Goal: Task Accomplishment & Management: Complete application form

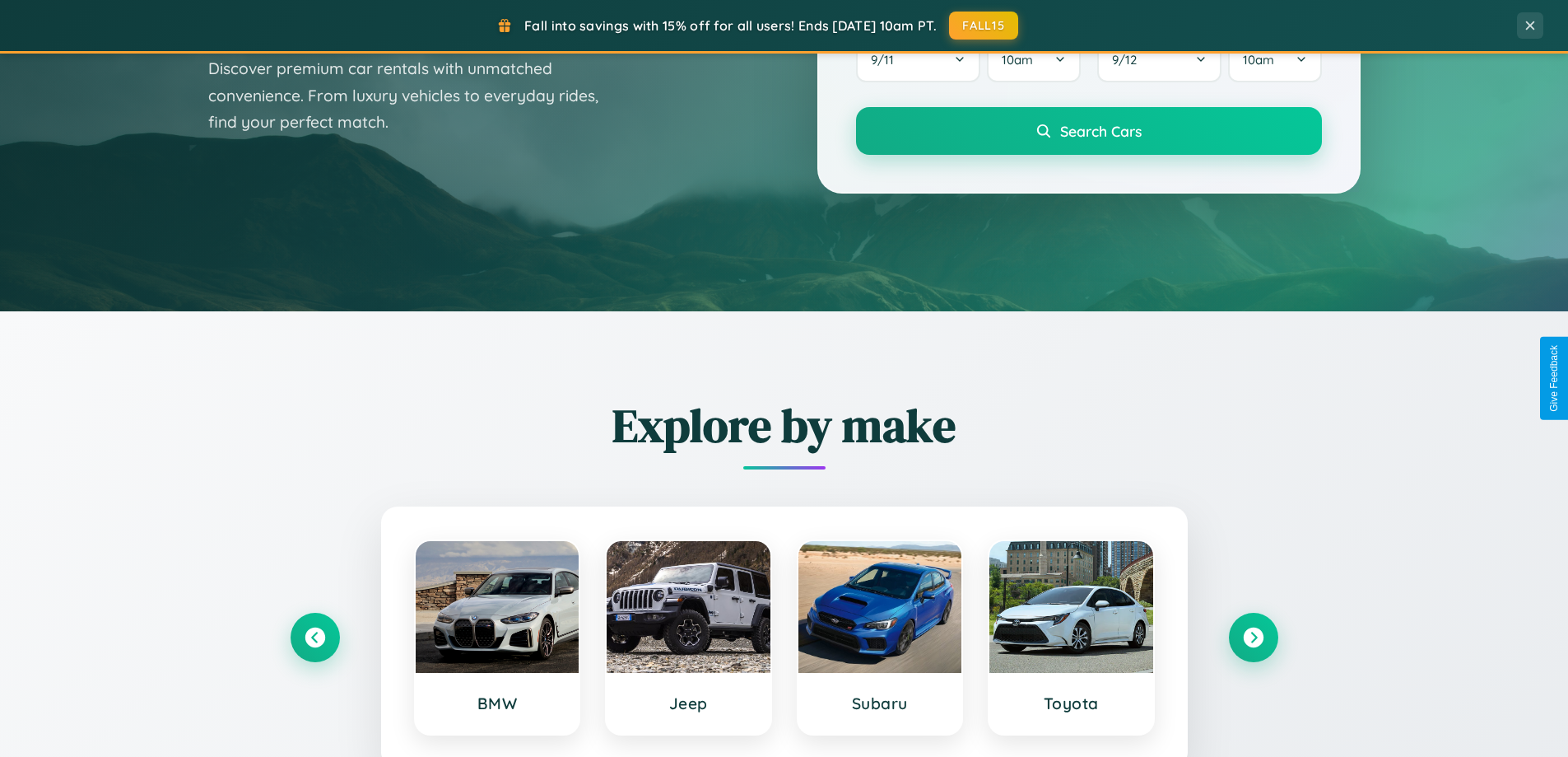
scroll to position [3168, 0]
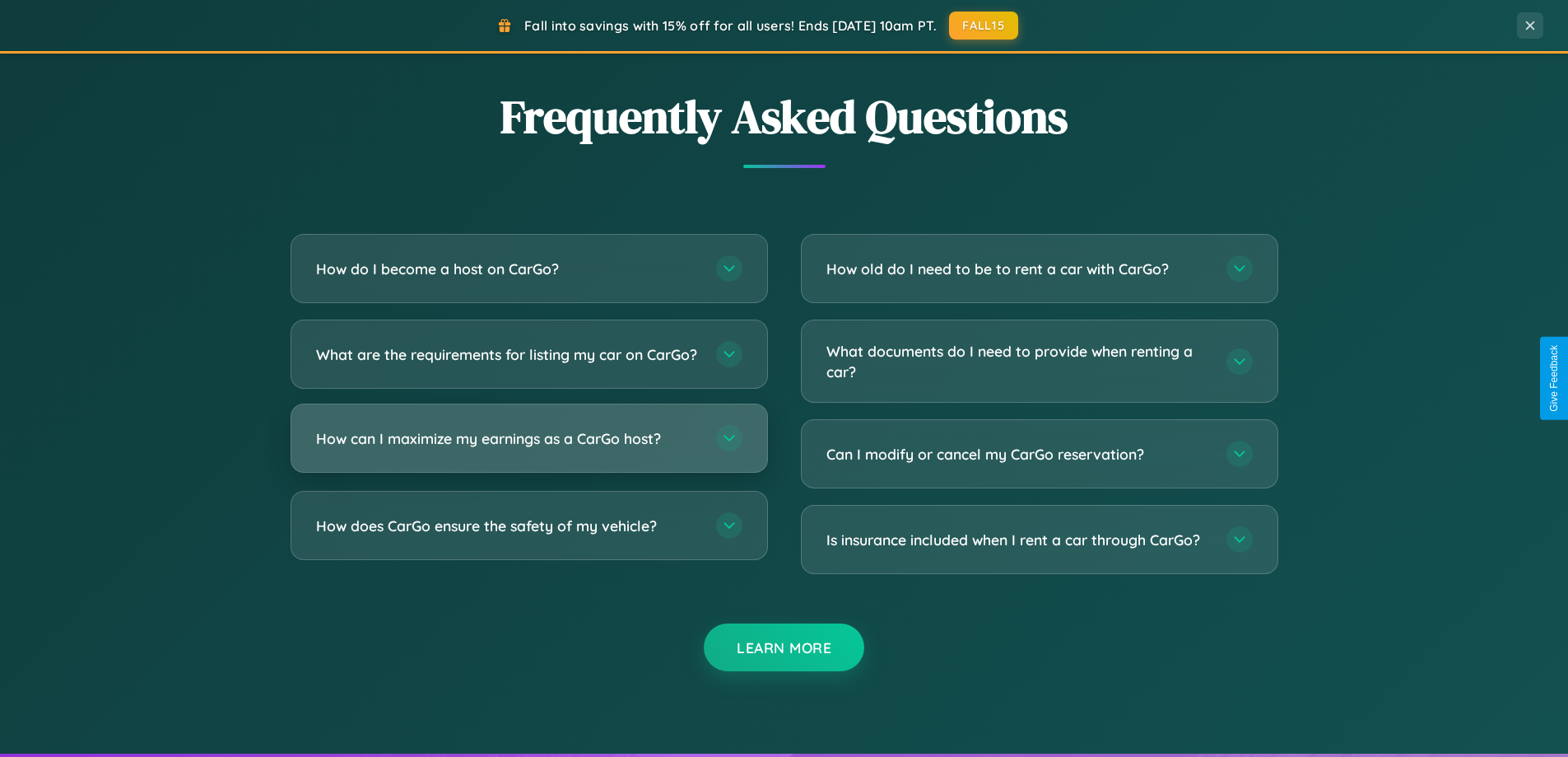
click at [528, 449] on h3 "How can I maximize my earnings as a CarGo host?" at bounding box center [508, 438] width 383 height 21
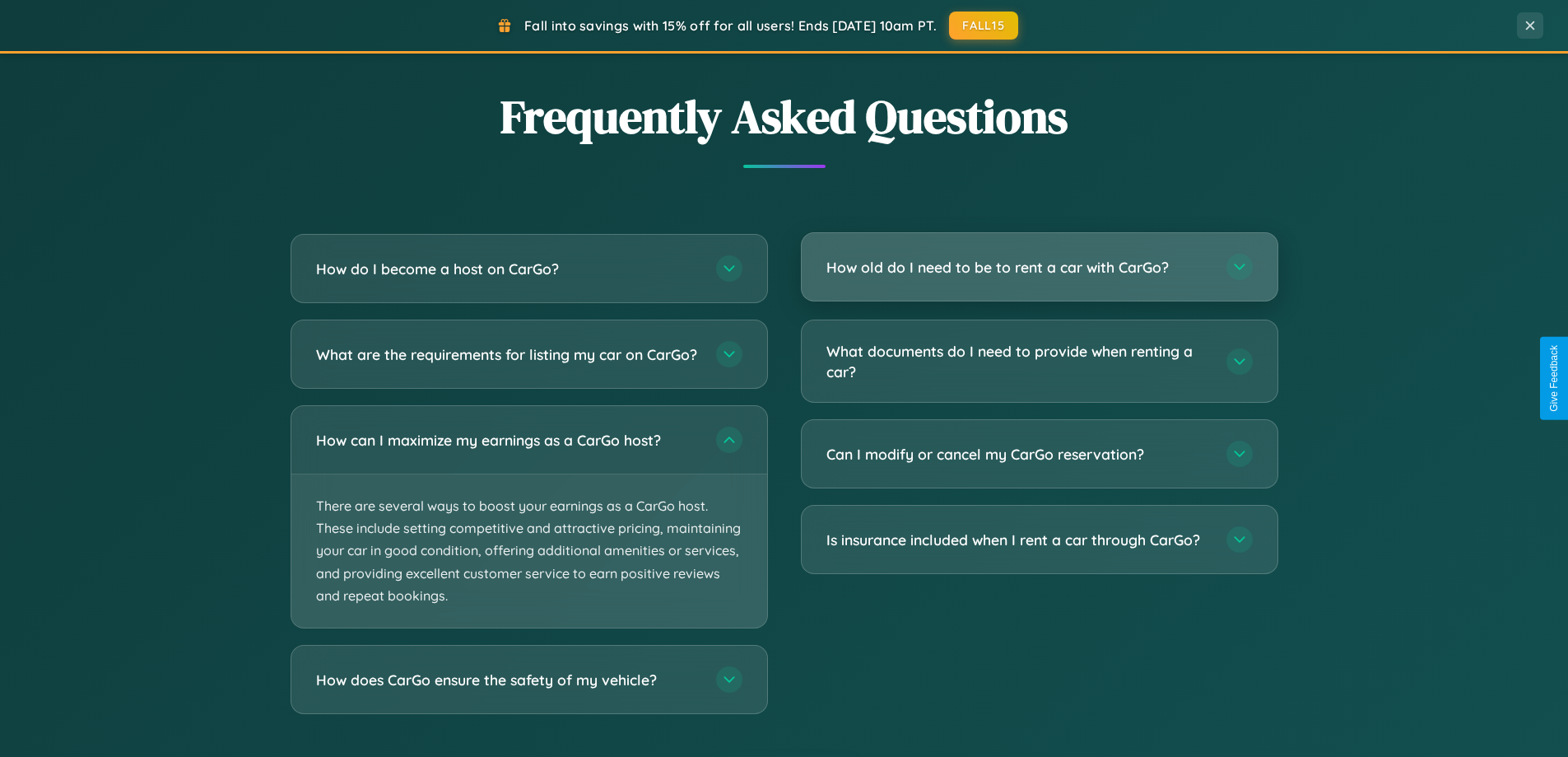
click at [1039, 269] on h3 "How old do I need to be to rent a car with CarGo?" at bounding box center [1018, 268] width 383 height 21
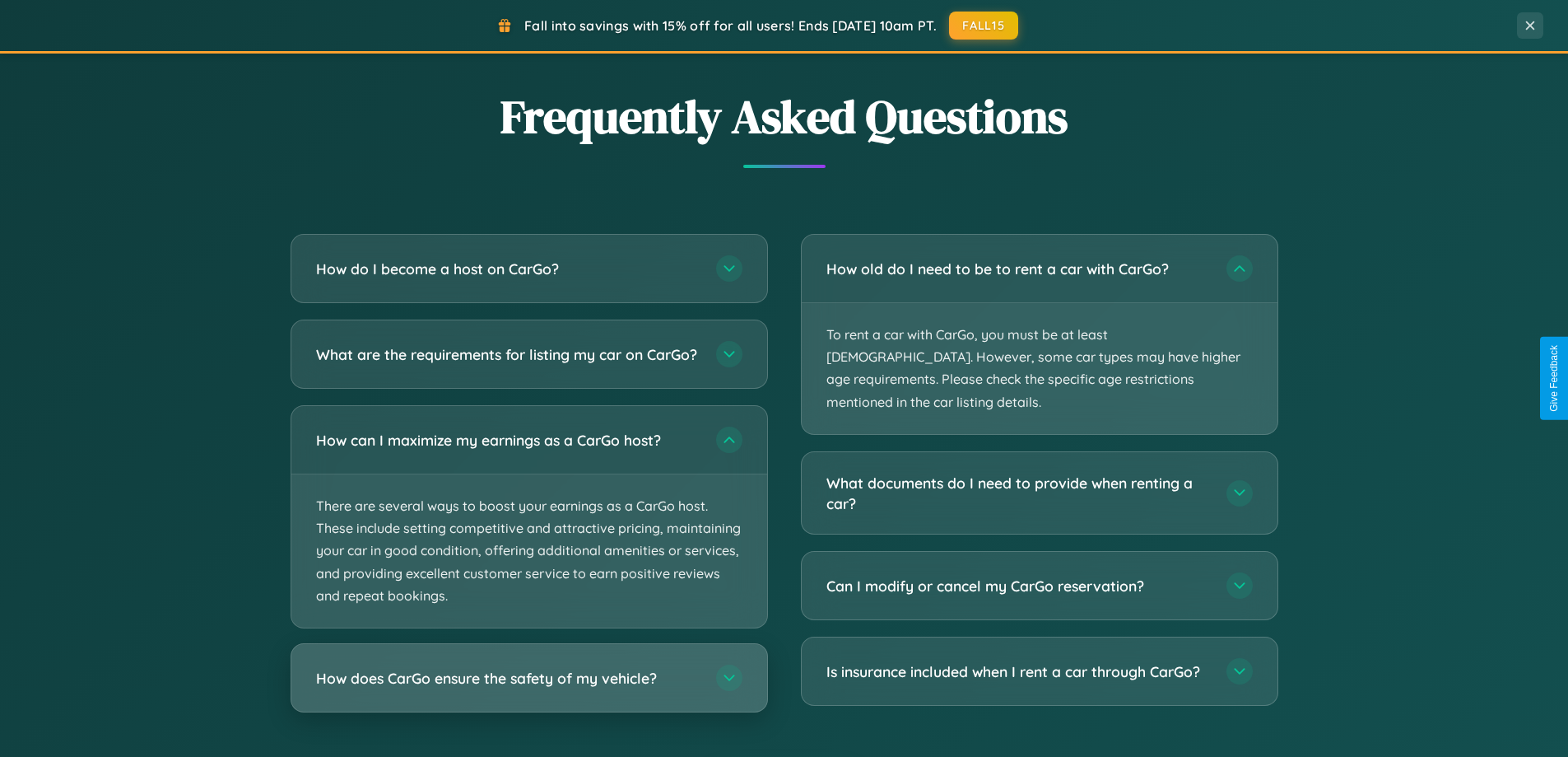
click at [528, 689] on h3 "How does CarGo ensure the safety of my vehicle?" at bounding box center [508, 678] width 383 height 21
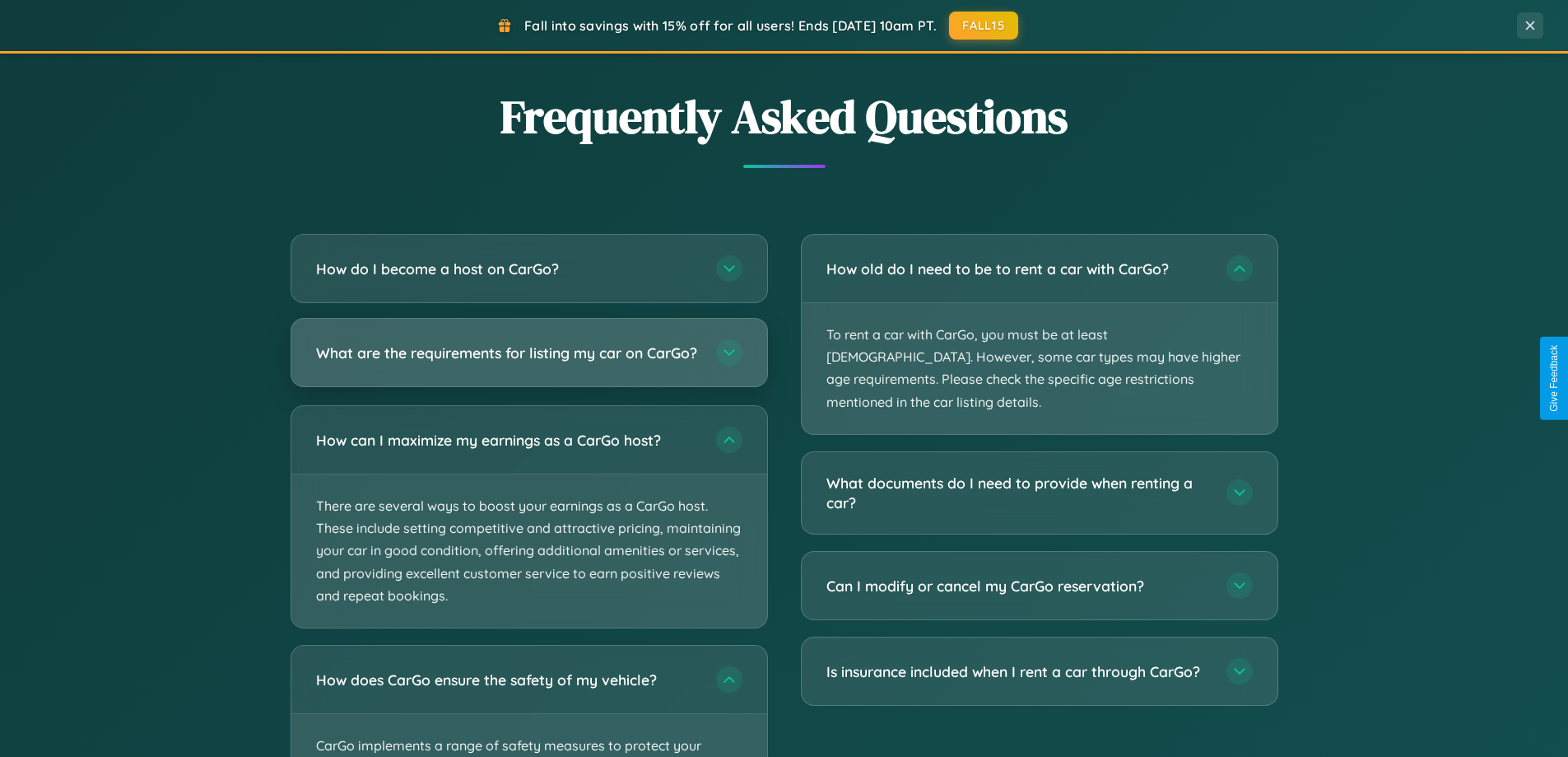
click at [528, 361] on h3 "What are the requirements for listing my car on CarGo?" at bounding box center [508, 353] width 383 height 21
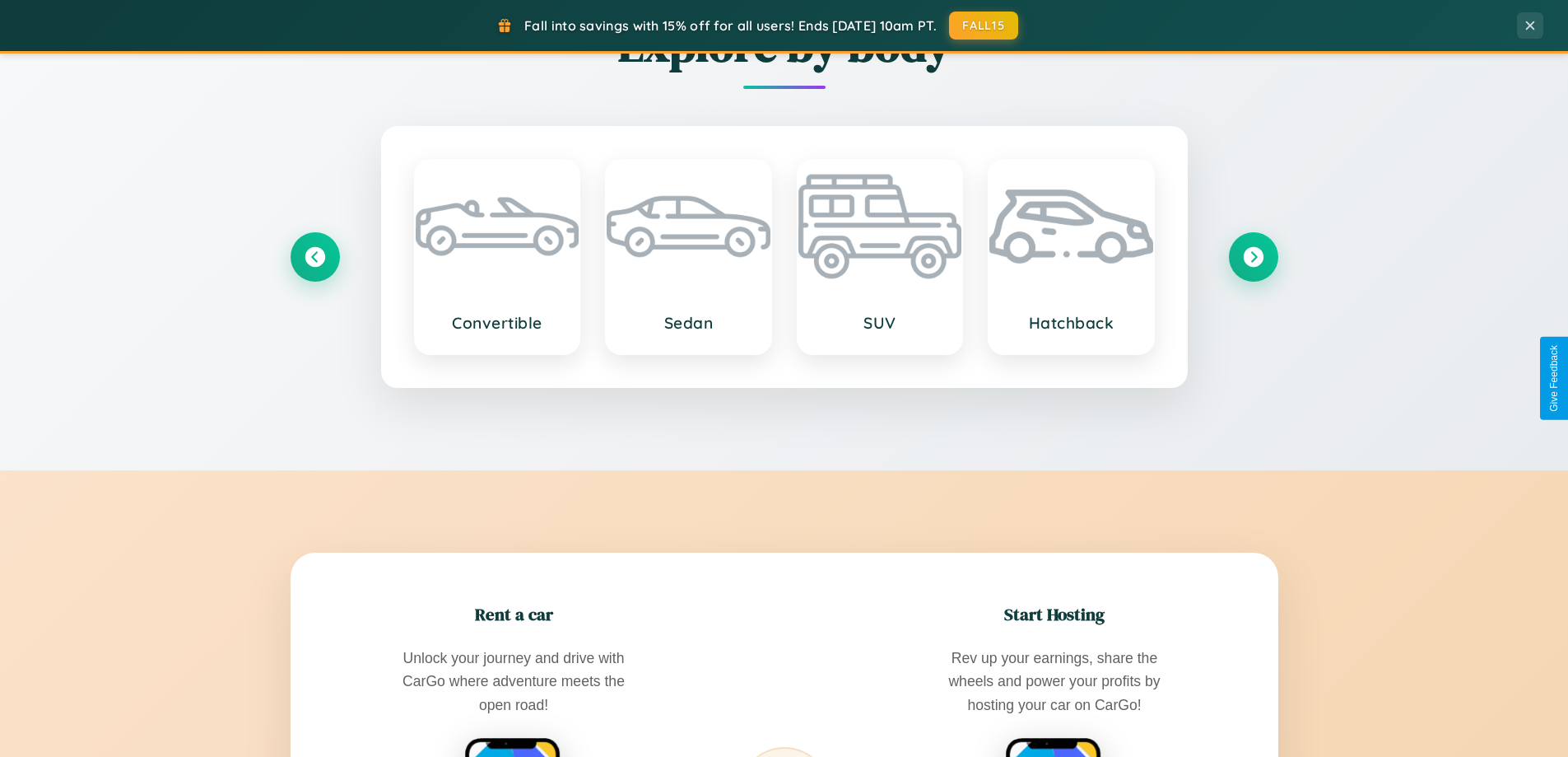
scroll to position [710, 0]
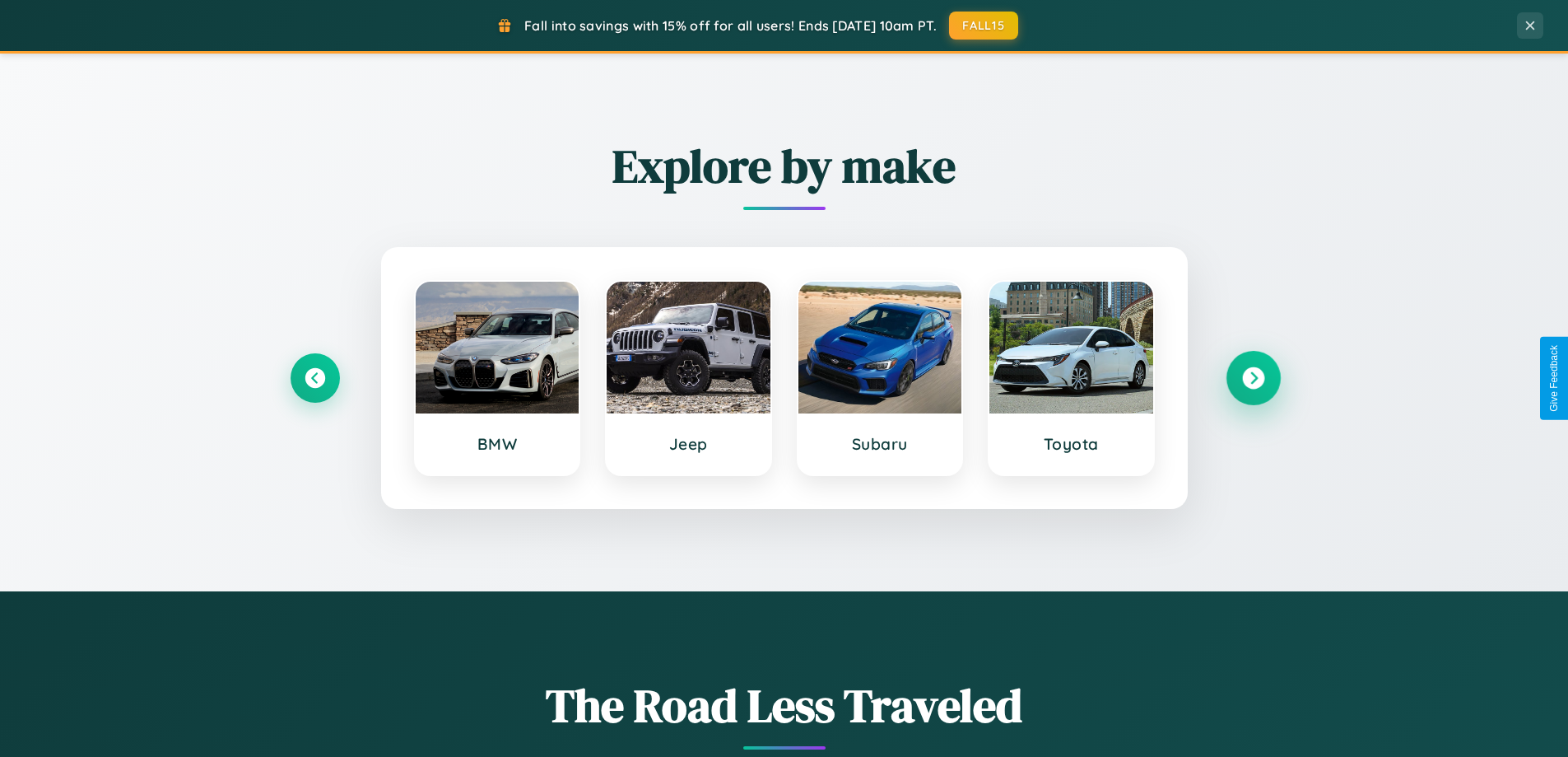
click at [1253, 378] on icon at bounding box center [1253, 378] width 22 height 22
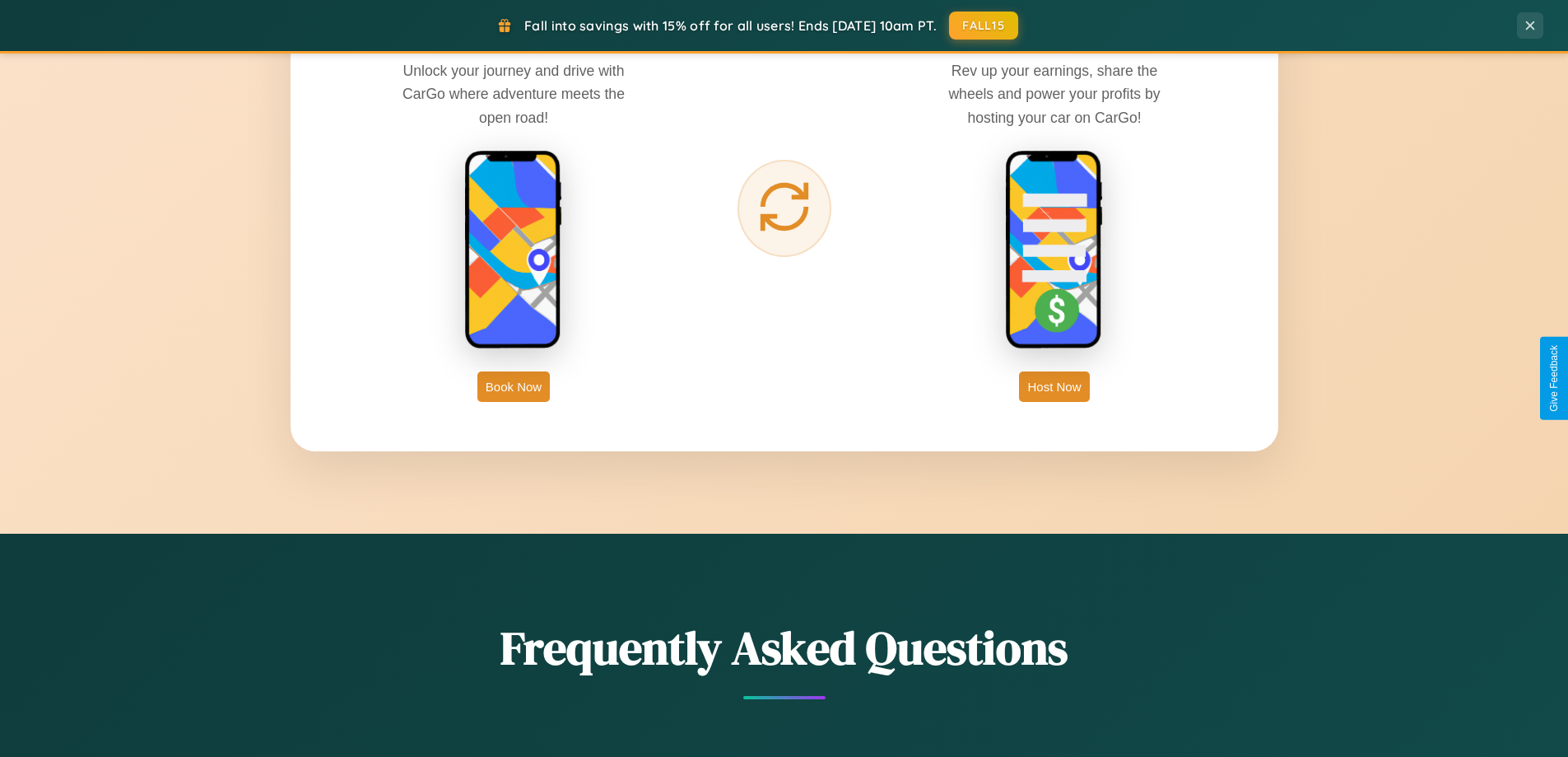
scroll to position [2646, 0]
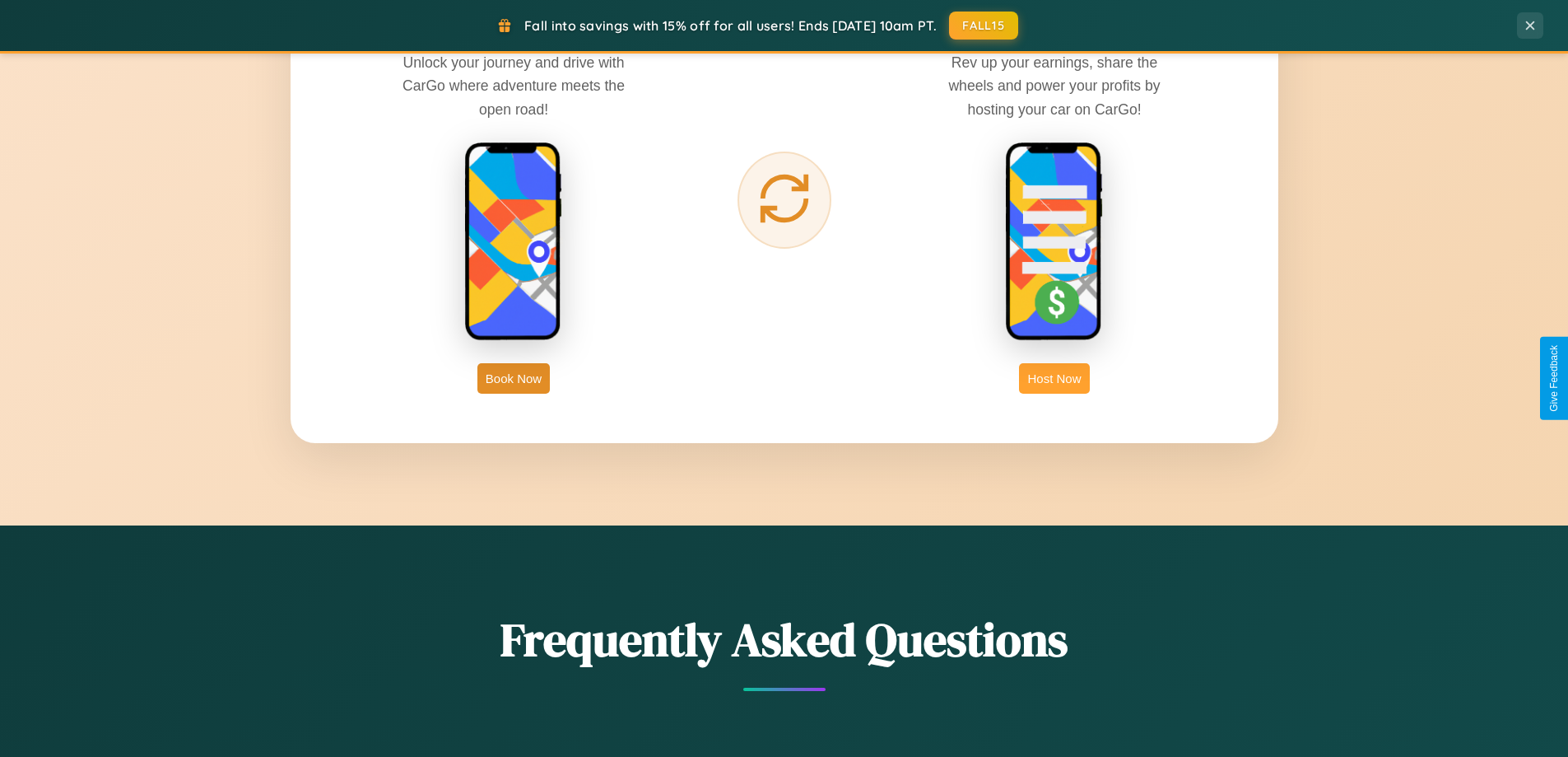
click at [1054, 378] on button "Host Now" at bounding box center [1054, 378] width 70 height 31
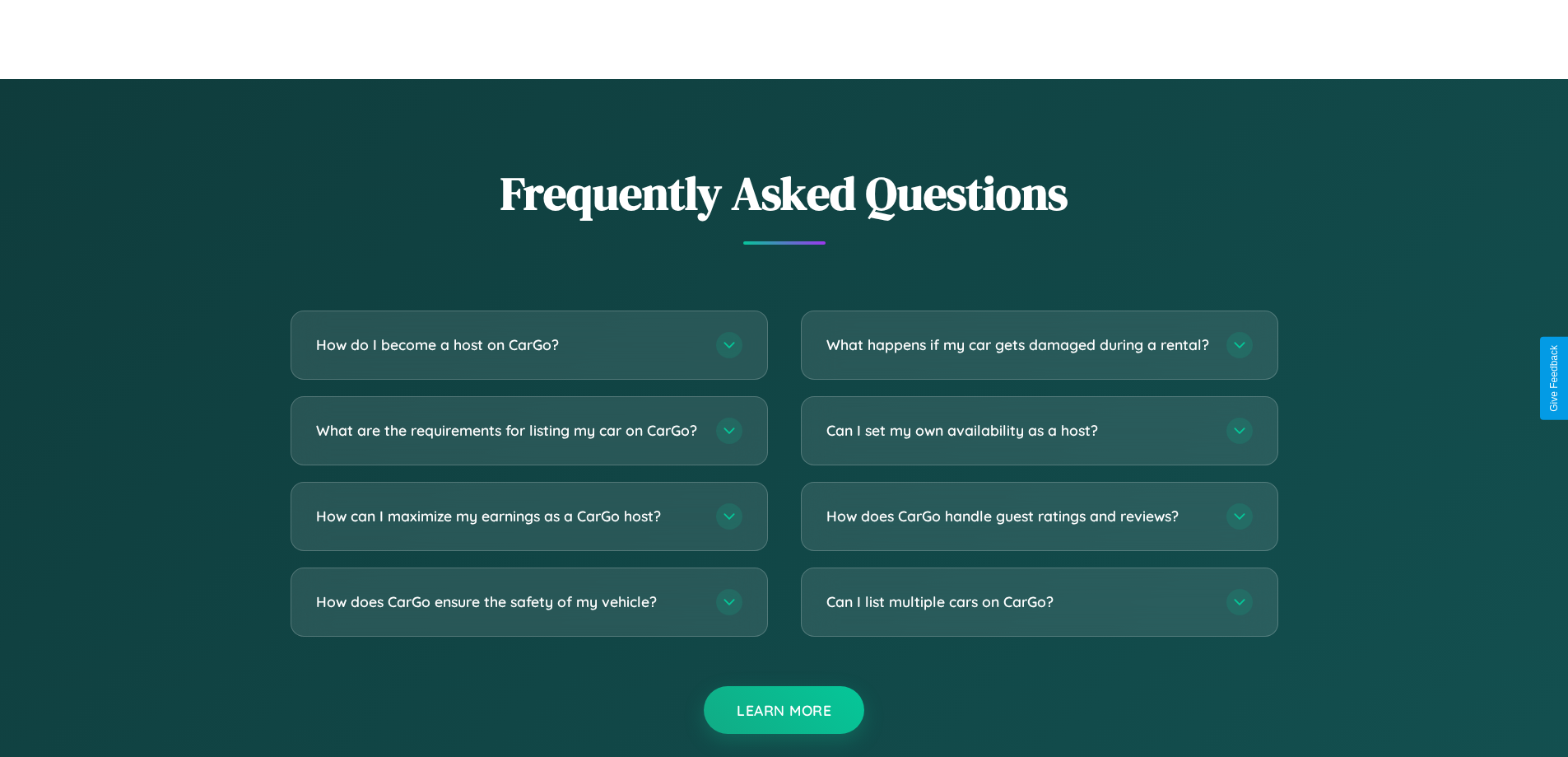
scroll to position [2225, 0]
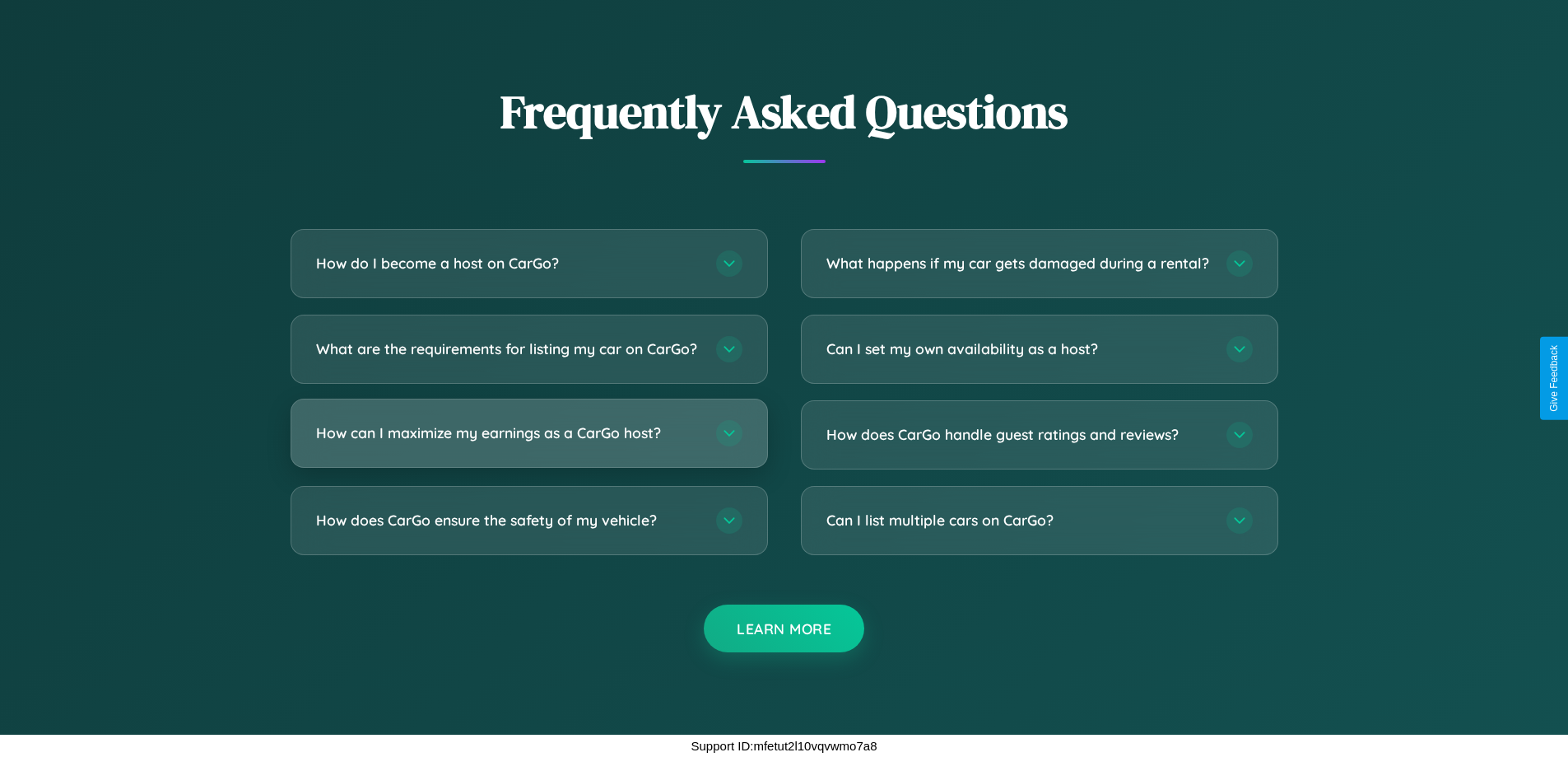
click at [528, 433] on h3 "How can I maximize my earnings as a CarGo host?" at bounding box center [508, 433] width 383 height 21
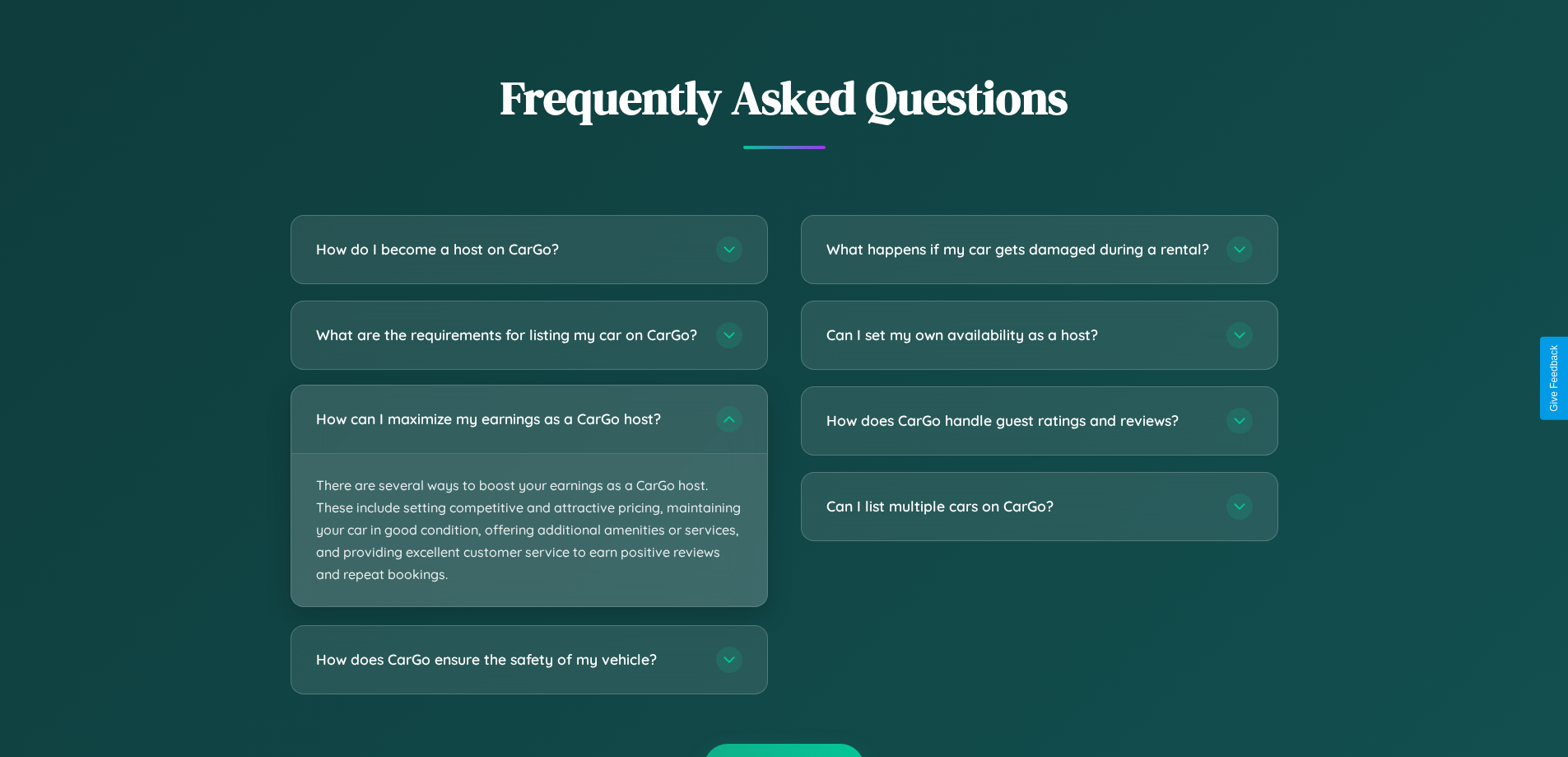
click at [528, 509] on p "There are several ways to boost your earnings as a CarGo host. These include se…" at bounding box center [529, 529] width 476 height 153
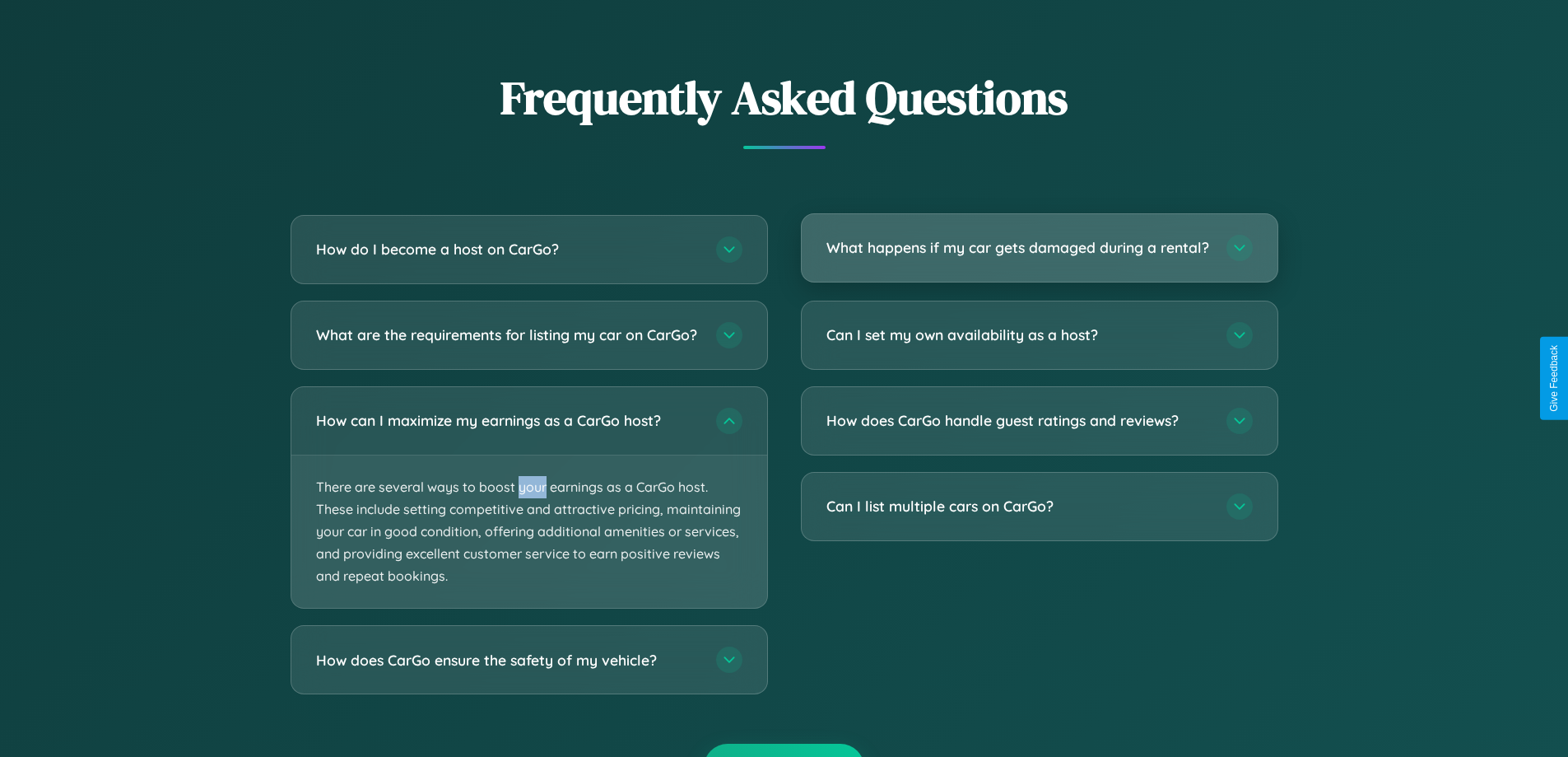
click at [1039, 255] on h3 "What happens if my car gets damaged during a rental?" at bounding box center [1018, 248] width 383 height 21
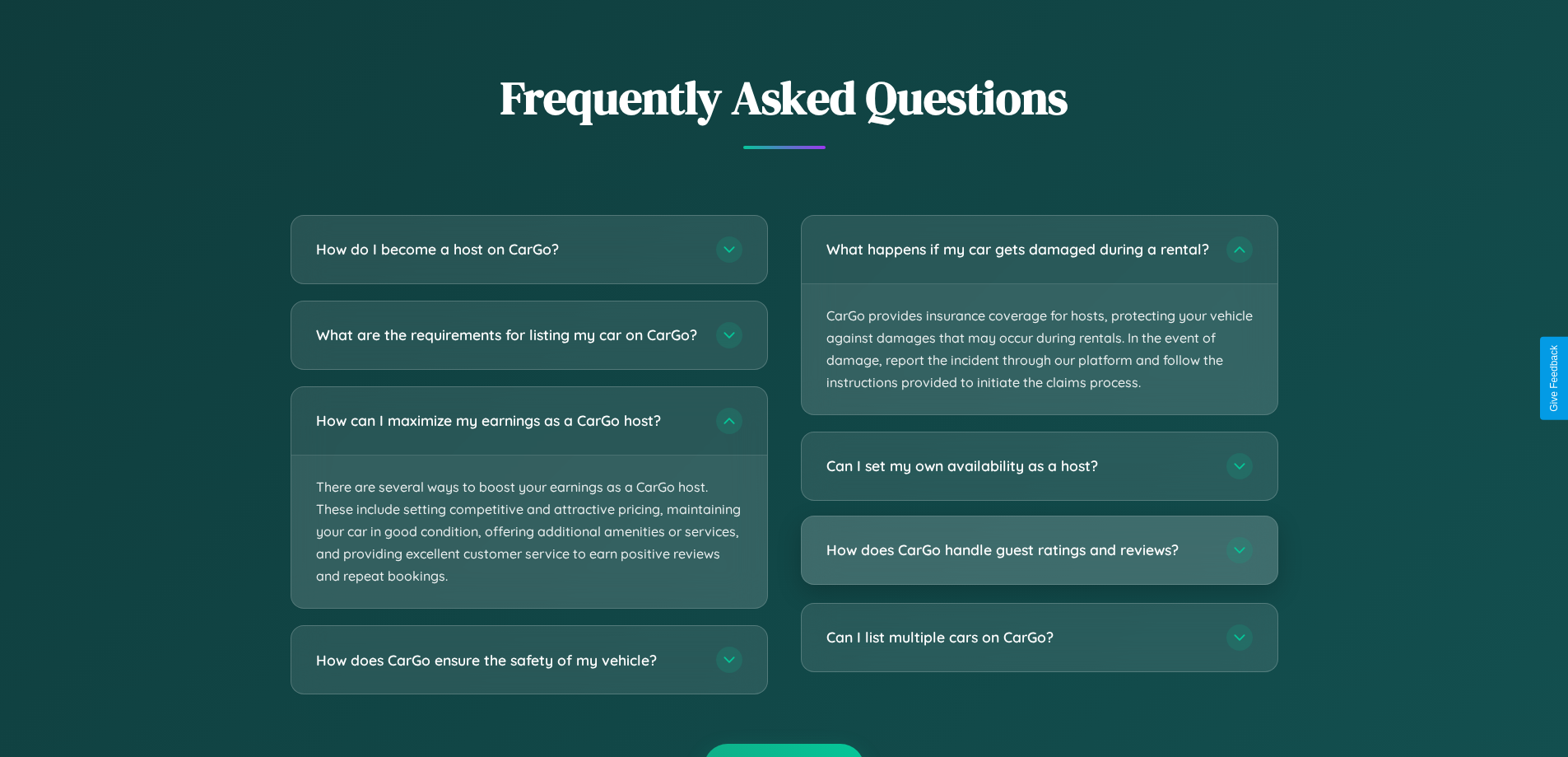
click at [1039, 561] on h3 "How does CarGo handle guest ratings and reviews?" at bounding box center [1018, 550] width 383 height 21
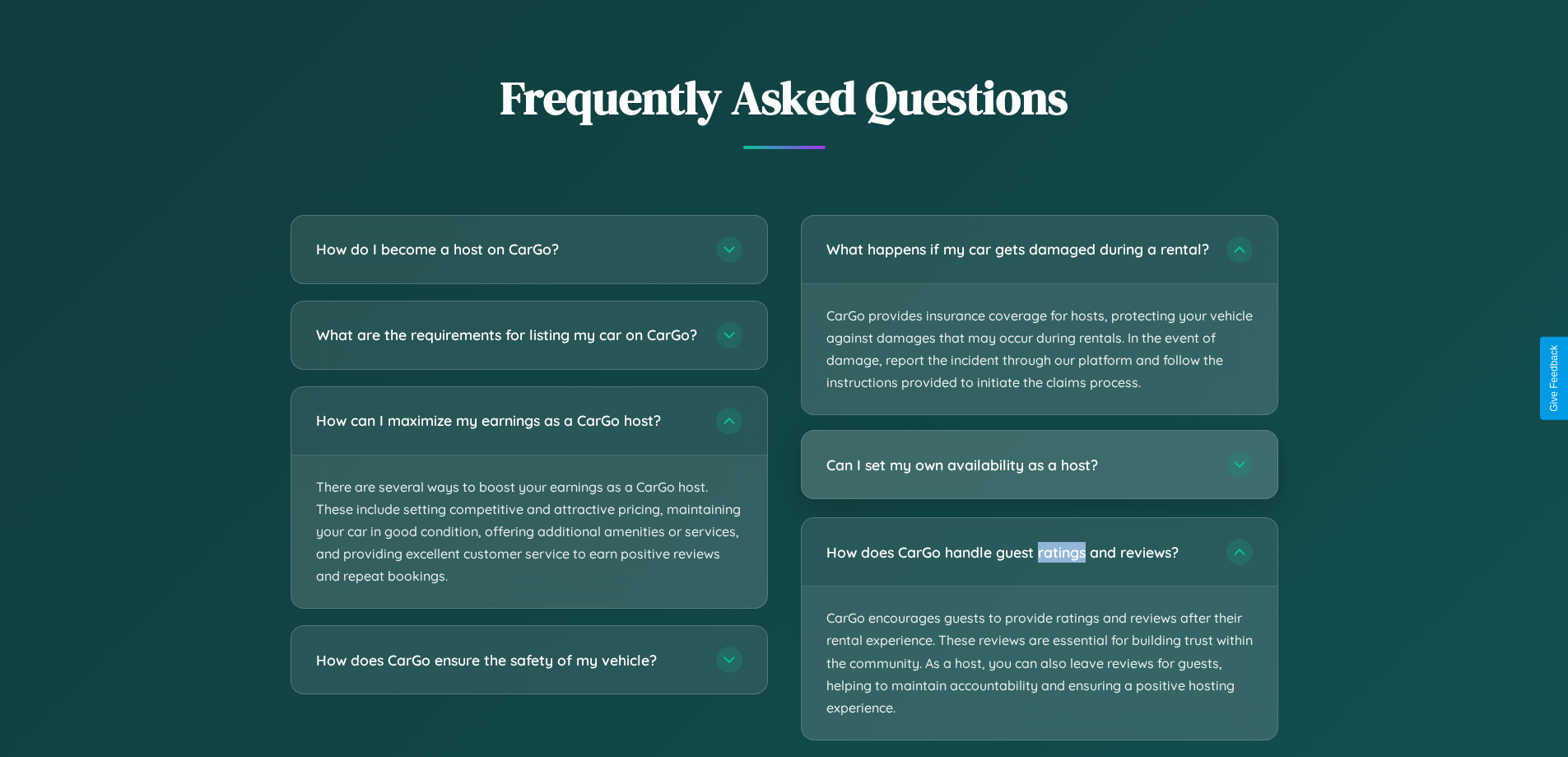
click at [1039, 475] on h3 "Can I set my own availability as a host?" at bounding box center [1018, 465] width 383 height 21
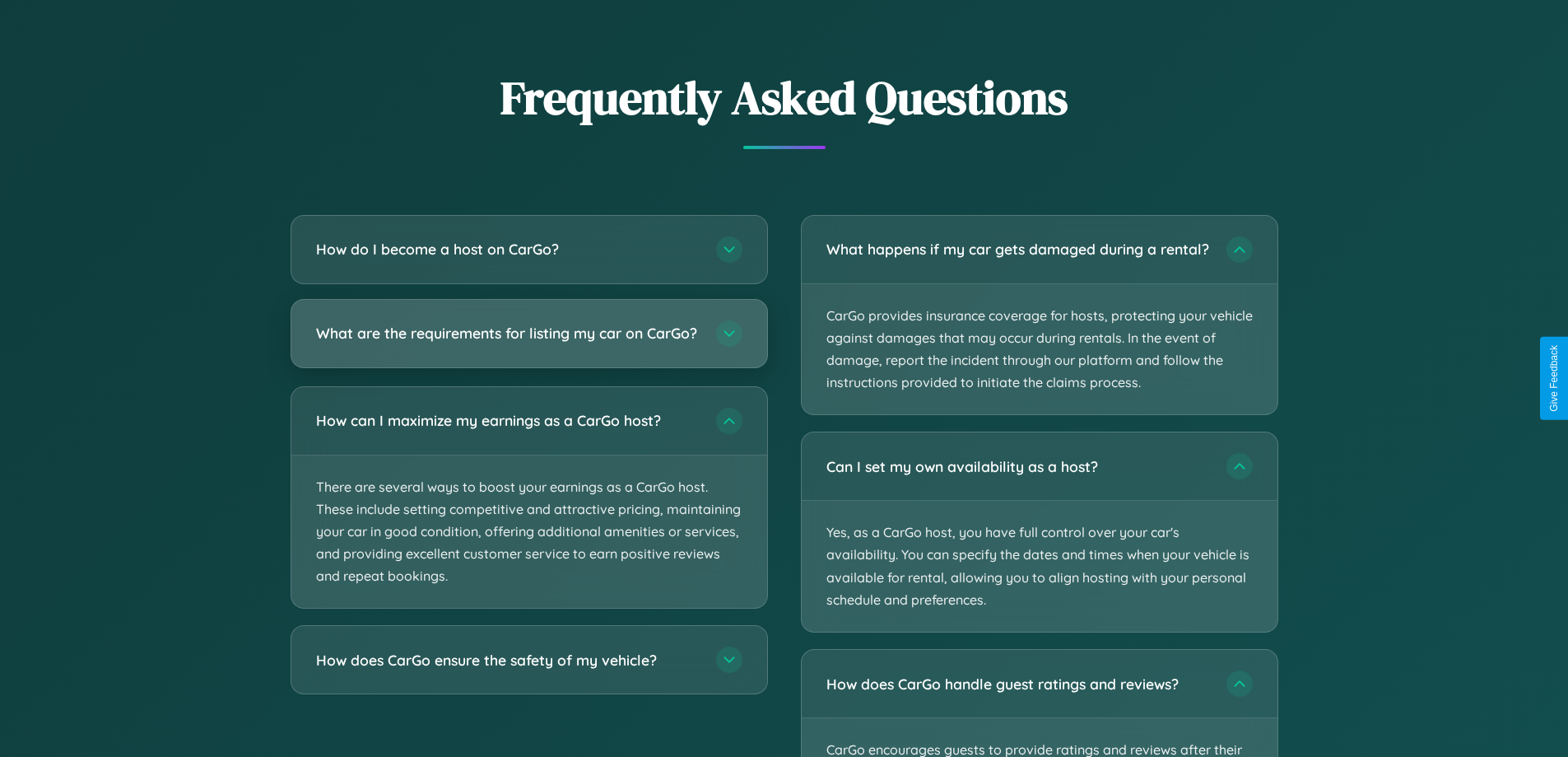
click at [528, 341] on h3 "What are the requirements for listing my car on CarGo?" at bounding box center [508, 333] width 383 height 21
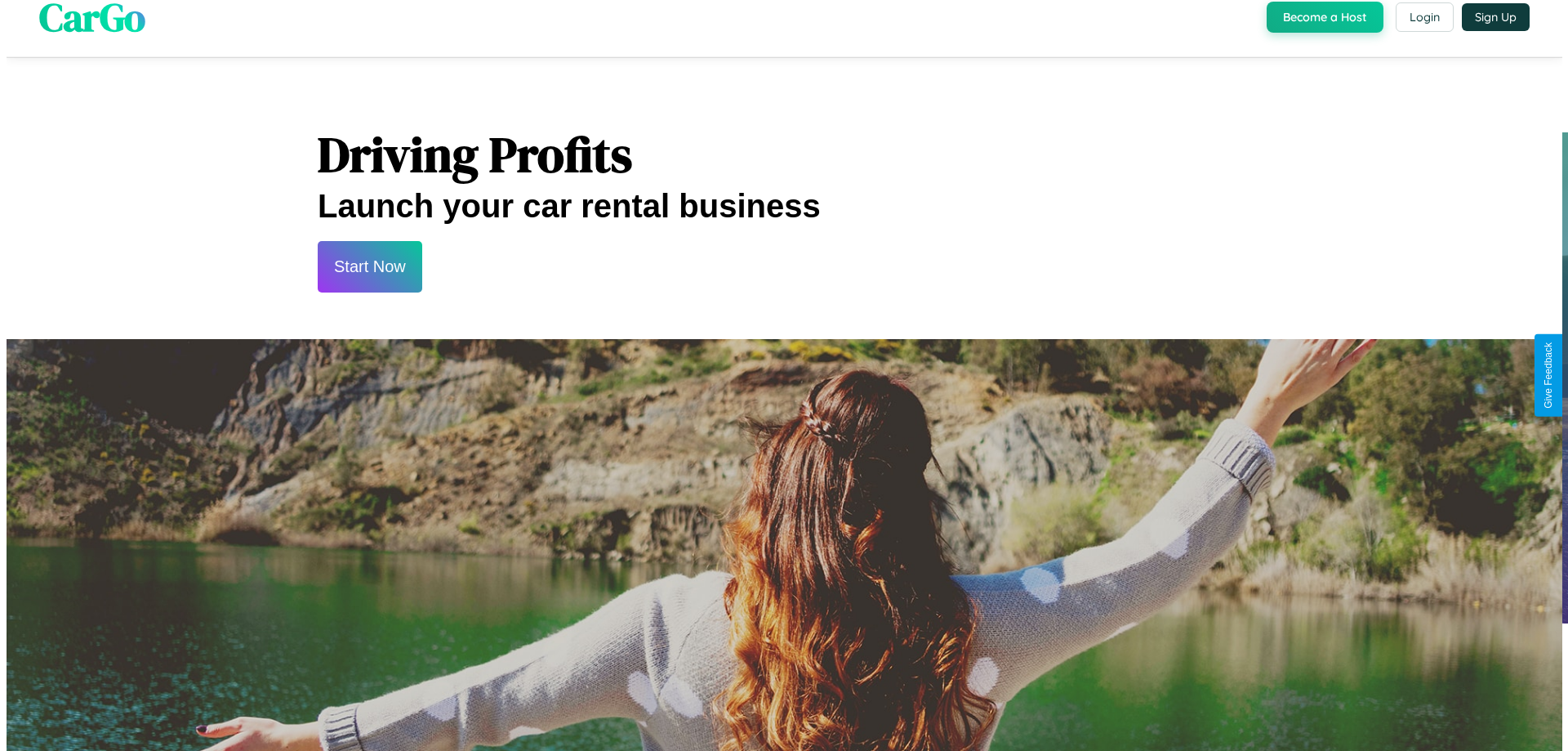
scroll to position [0, 0]
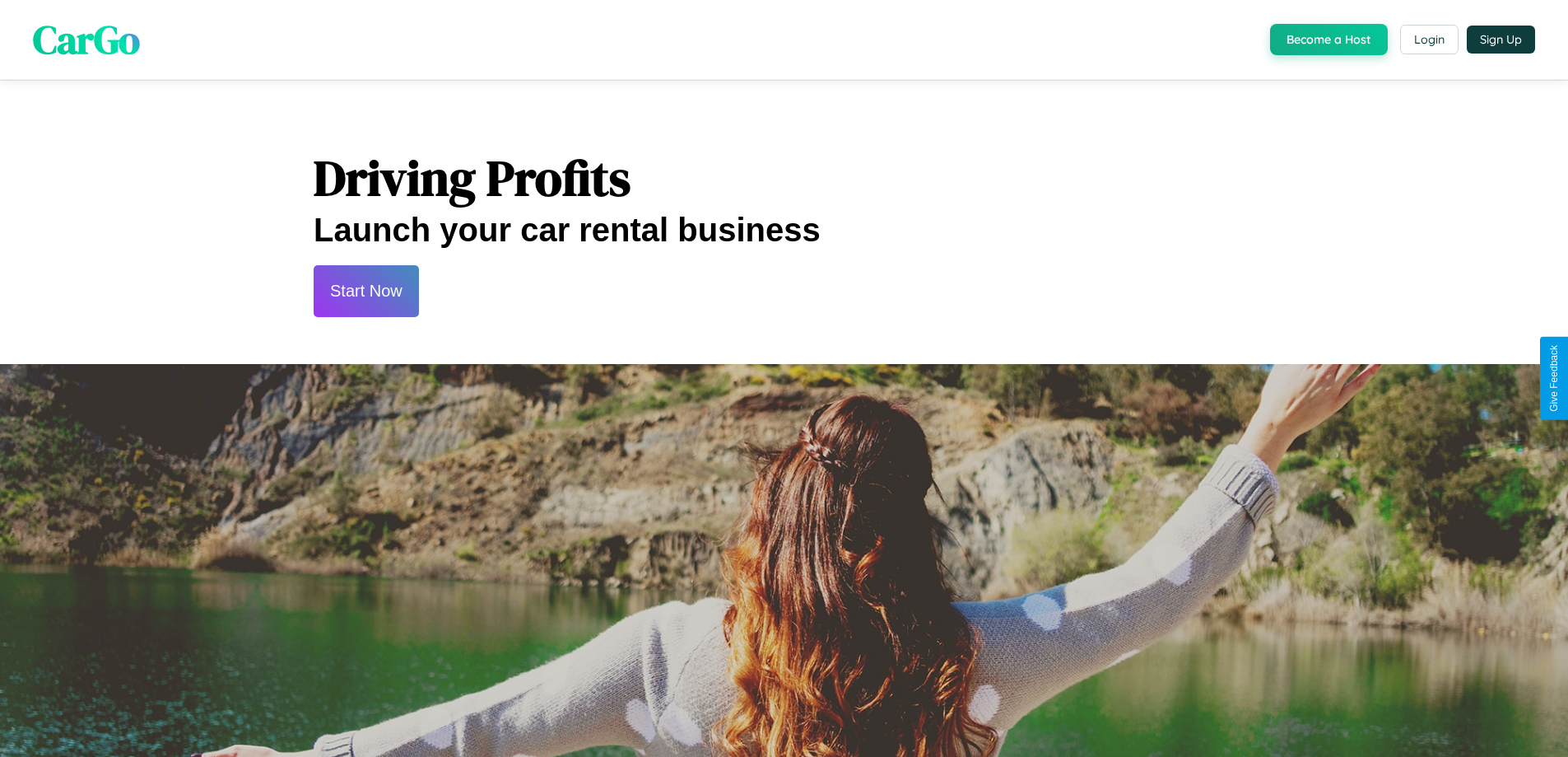
click at [366, 291] on button "Start Now" at bounding box center [366, 291] width 105 height 52
